Goal: Transaction & Acquisition: Purchase product/service

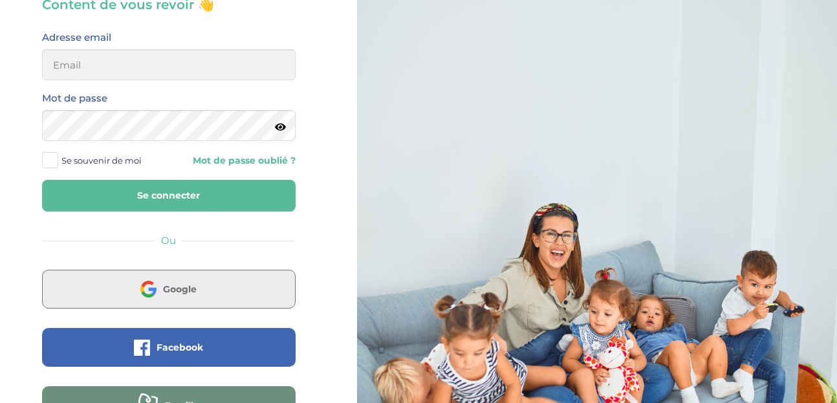
scroll to position [135, 0]
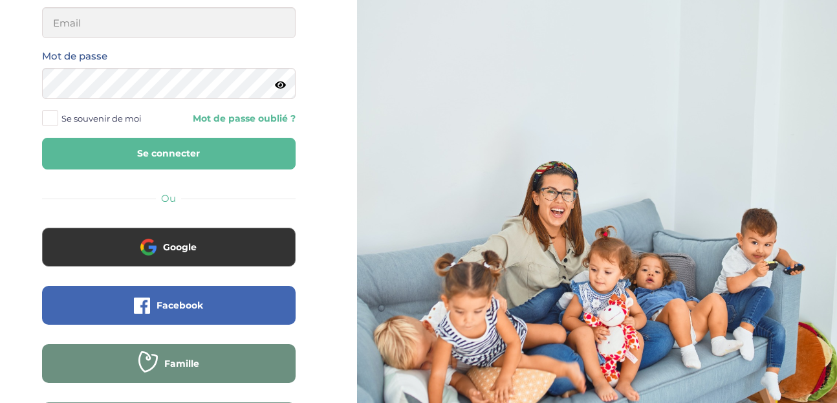
click at [175, 270] on div "Google" at bounding box center [168, 257] width 273 height 58
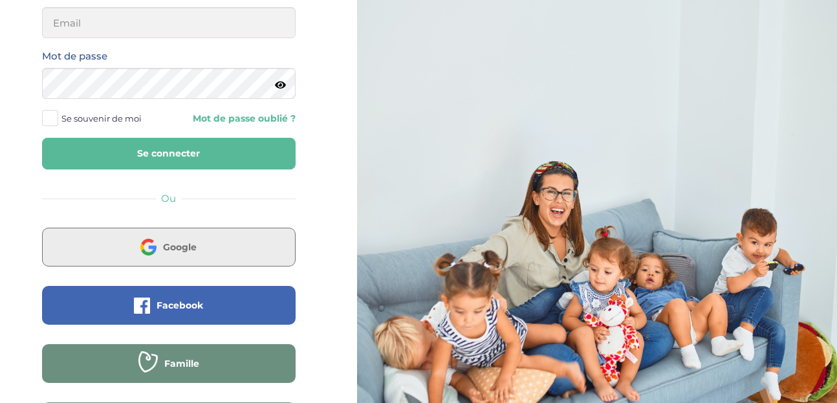
click at [176, 256] on button "Google" at bounding box center [169, 247] width 254 height 39
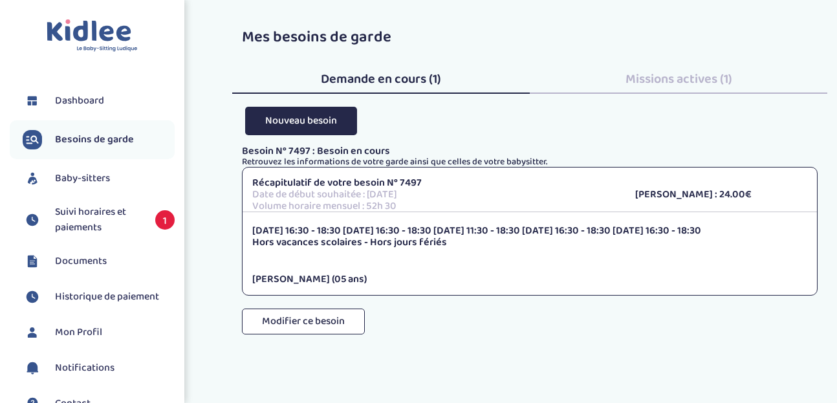
click at [109, 301] on span "Historique de paiement" at bounding box center [107, 297] width 104 height 16
click at [96, 222] on span "Suivi horaires et paiements" at bounding box center [98, 219] width 87 height 31
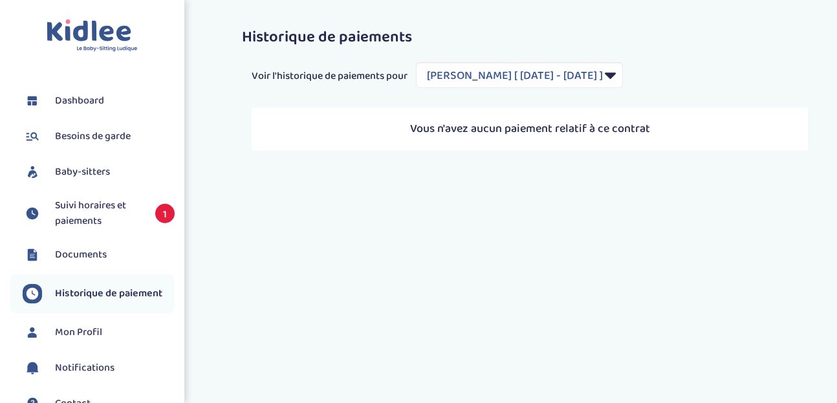
select select "2040"
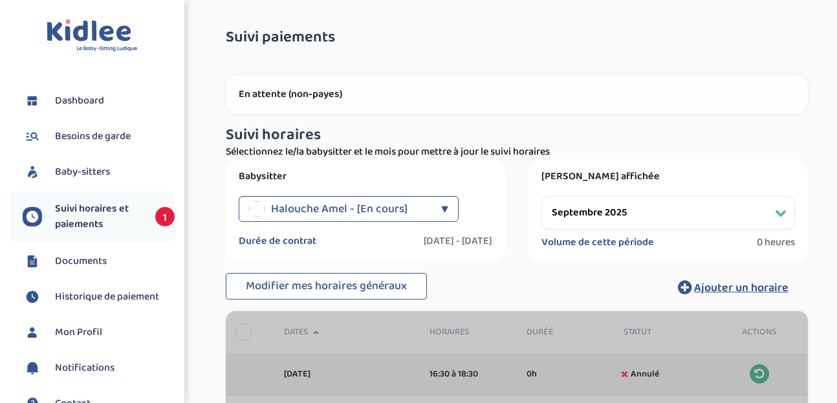
select select "septembre 2025"
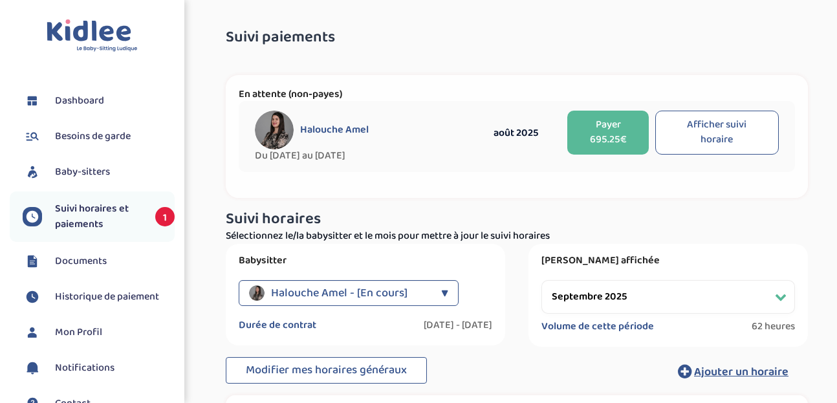
click at [620, 146] on button "Payer 695.25€" at bounding box center [607, 133] width 81 height 44
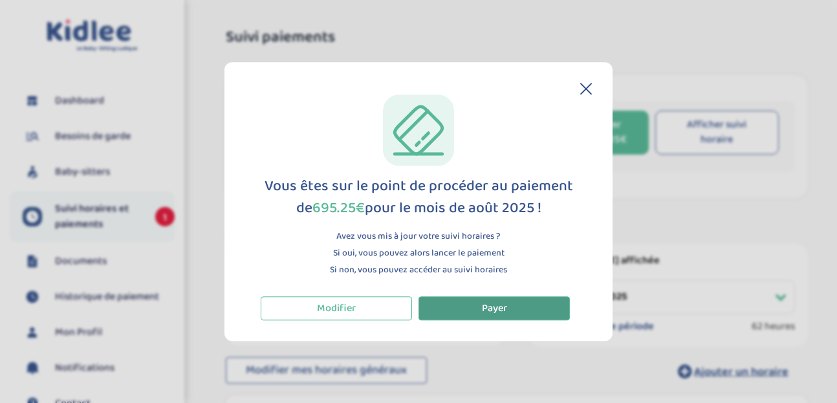
click at [505, 318] on button "Payer" at bounding box center [494, 308] width 151 height 24
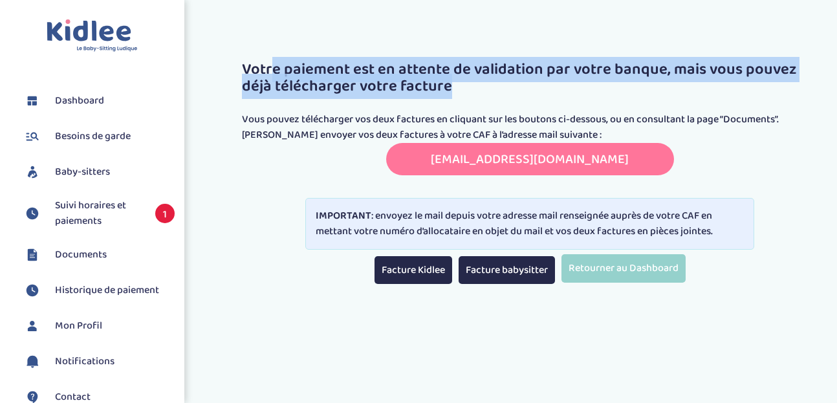
drag, startPoint x: 273, startPoint y: 71, endPoint x: 605, endPoint y: 105, distance: 333.7
click at [605, 105] on div "Votre paiement est en attente de validation par votre banque, mais vous pouvez …" at bounding box center [529, 70] width 595 height 83
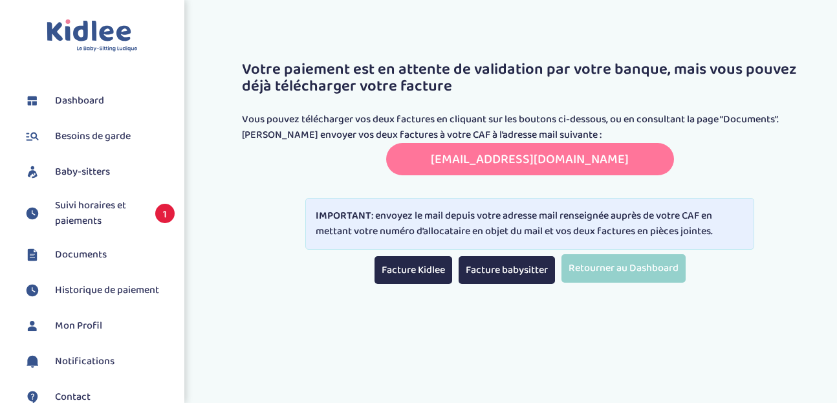
click at [252, 127] on p "[PERSON_NAME] envoyer vos deux factures à votre CAF à l’adresse mail suivante :" at bounding box center [530, 135] width 576 height 16
click at [439, 272] on link "Facture Kidlee" at bounding box center [414, 270] width 78 height 28
click at [500, 273] on link "Facture babysitter" at bounding box center [507, 270] width 96 height 28
